Goal: Information Seeking & Learning: Learn about a topic

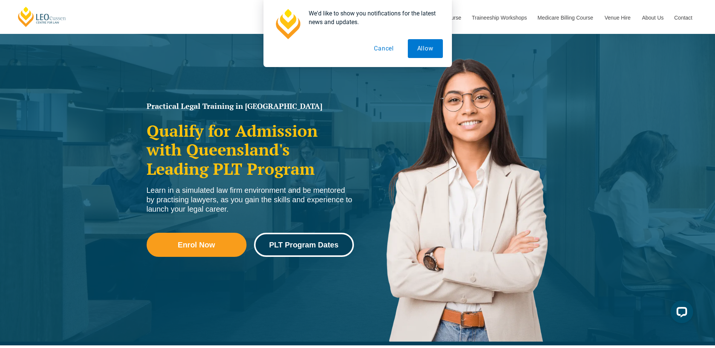
click at [278, 248] on span "PLT Program Dates" at bounding box center [303, 245] width 69 height 8
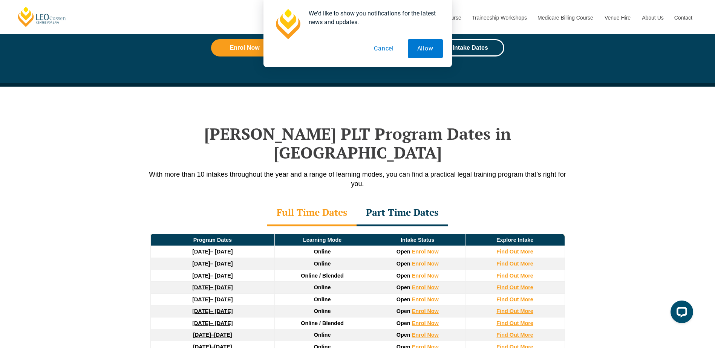
scroll to position [983, 0]
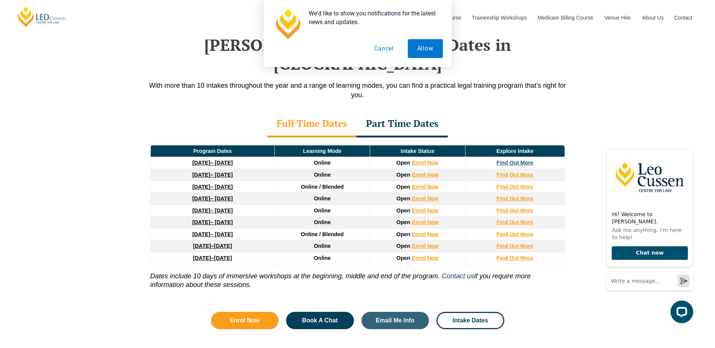
click at [522, 160] on strong "Find Out More" at bounding box center [514, 163] width 37 height 6
click at [507, 172] on strong "Find Out More" at bounding box center [514, 175] width 37 height 6
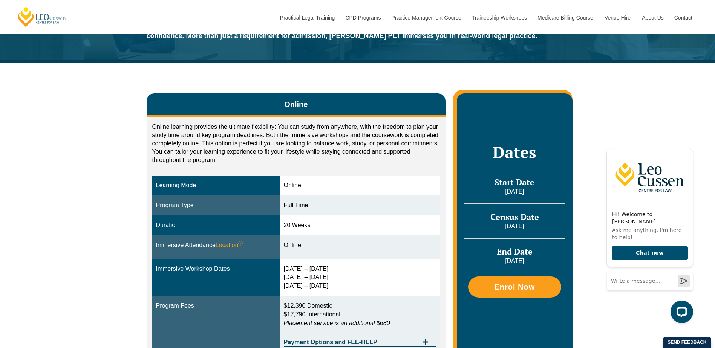
scroll to position [75, 0]
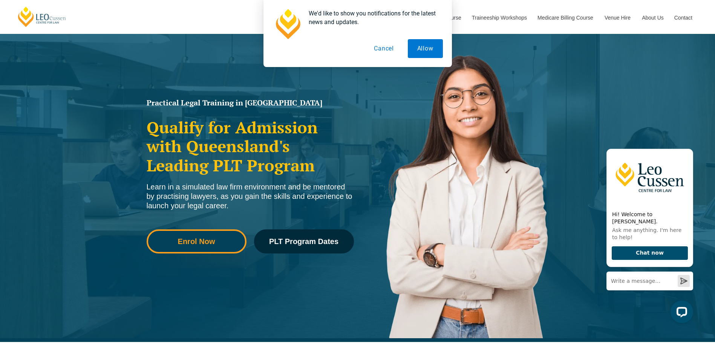
scroll to position [38, 0]
